Goal: Book appointment/travel/reservation

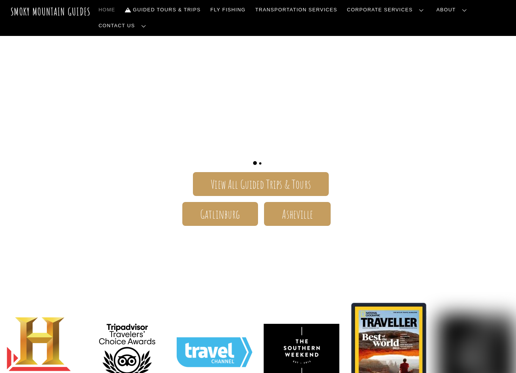
scroll to position [76, 0]
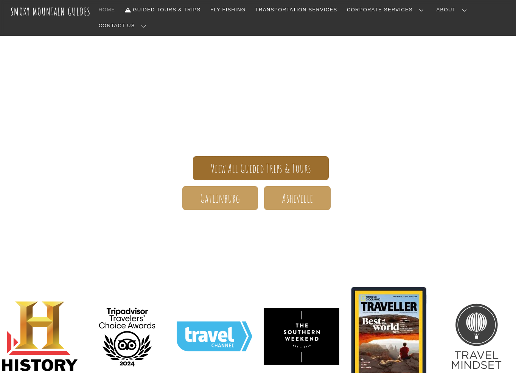
click at [287, 165] on span "View All Guided Trips & Tours" at bounding box center [261, 169] width 100 height 8
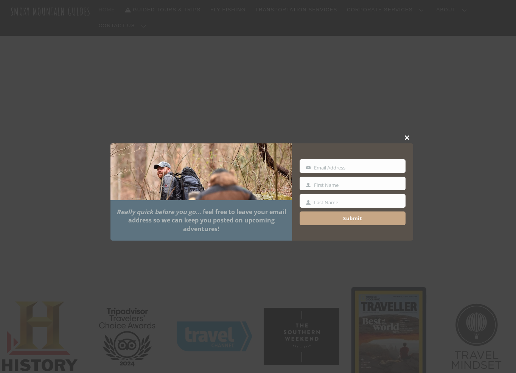
click at [409, 133] on button "Close this module" at bounding box center [407, 137] width 11 height 11
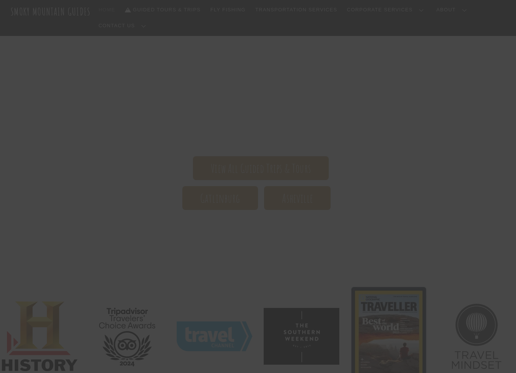
click at [404, 132] on div at bounding box center [258, 186] width 516 height 373
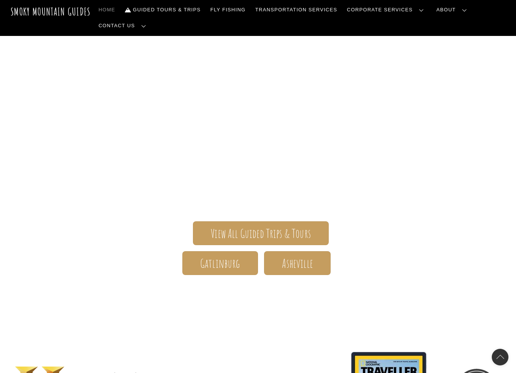
scroll to position [0, 0]
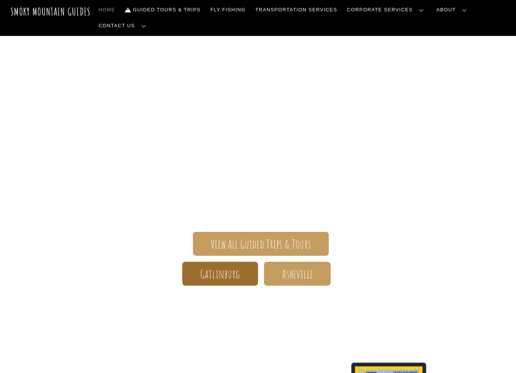
click at [212, 270] on span "Gatlinburg" at bounding box center [220, 274] width 40 height 8
click at [481, 1] on header "Smoky Mountain Guides Search Home Guided Tours & Trips Fly Fishing Transportati…" at bounding box center [258, 18] width 516 height 36
click at [152, 18] on link "Contact Us" at bounding box center [124, 26] width 56 height 16
click at [0, 0] on link "Contact Us" at bounding box center [0, 0] width 0 height 0
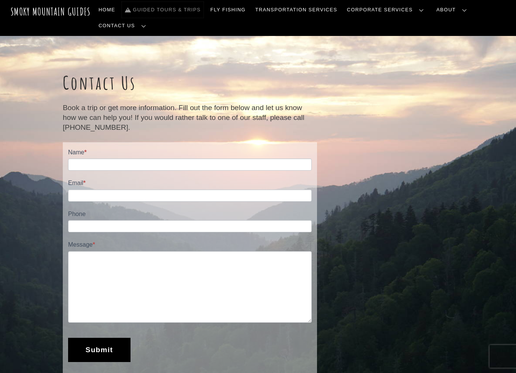
drag, startPoint x: 159, startPoint y: 5, endPoint x: 171, endPoint y: 11, distance: 13.9
click at [159, 5] on link "Guided Tours & Trips" at bounding box center [163, 10] width 82 height 16
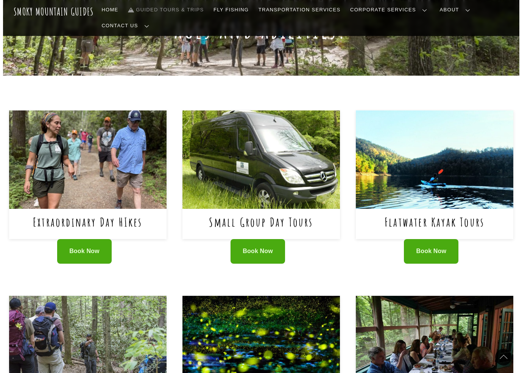
scroll to position [265, 0]
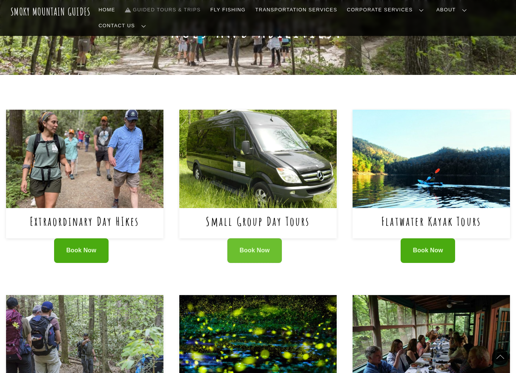
click at [258, 247] on span "Book Now" at bounding box center [255, 251] width 30 height 8
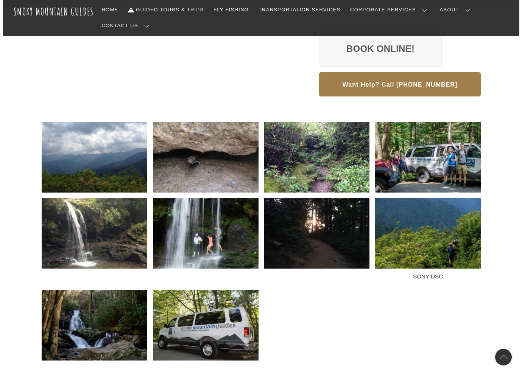
scroll to position [265, 0]
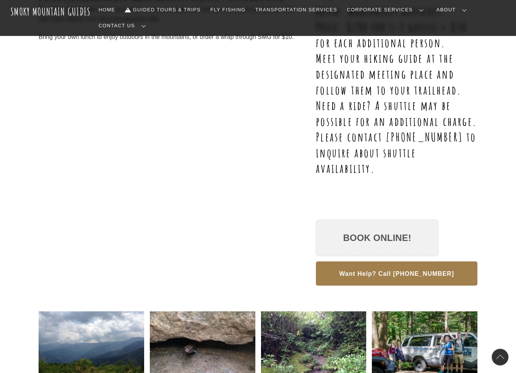
click at [378, 224] on link "Book Online!" at bounding box center [377, 238] width 123 height 36
